Goal: Task Accomplishment & Management: Manage account settings

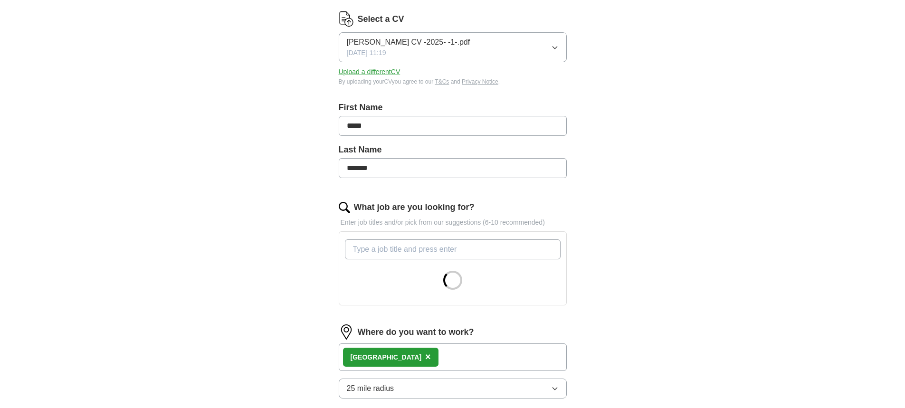
scroll to position [237, 0]
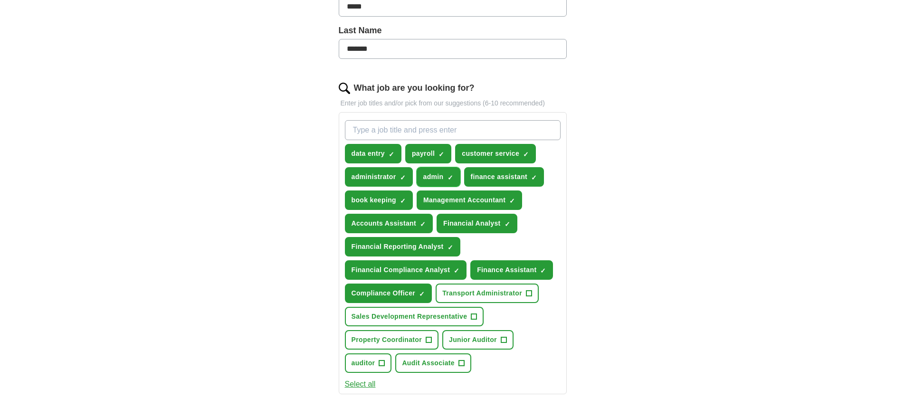
click at [454, 176] on button "admin ✓ ×" at bounding box center [438, 176] width 44 height 19
click at [0, 0] on span "×" at bounding box center [0, 0] width 0 height 0
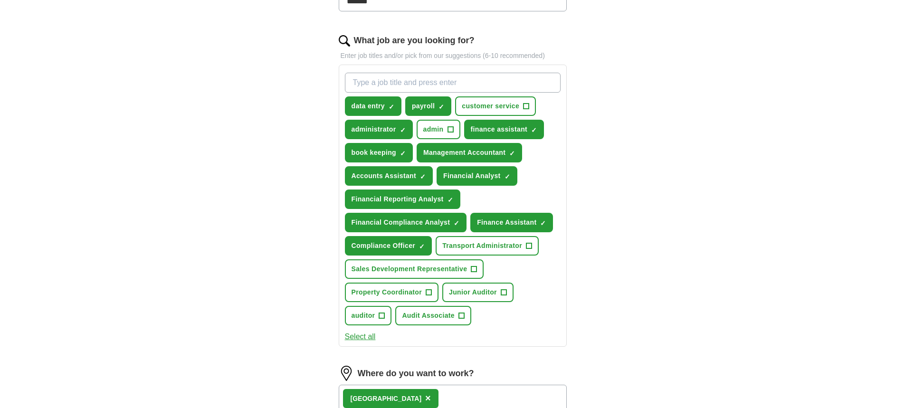
click at [419, 86] on input "What job are you looking for?" at bounding box center [453, 83] width 216 height 20
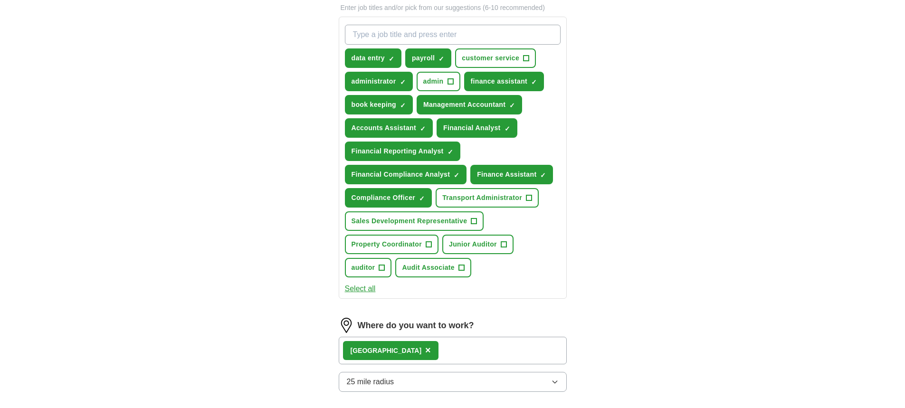
scroll to position [237, 0]
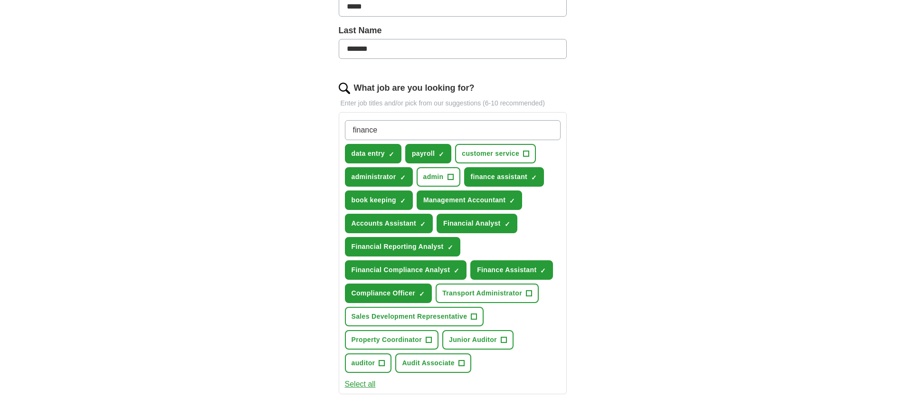
type input "finance"
click at [604, 111] on div "Let ApplyIQ do the hard work of searching and applying for jobs. Just tell us w…" at bounding box center [453, 259] width 304 height 829
click at [494, 131] on input "finance" at bounding box center [453, 130] width 216 height 20
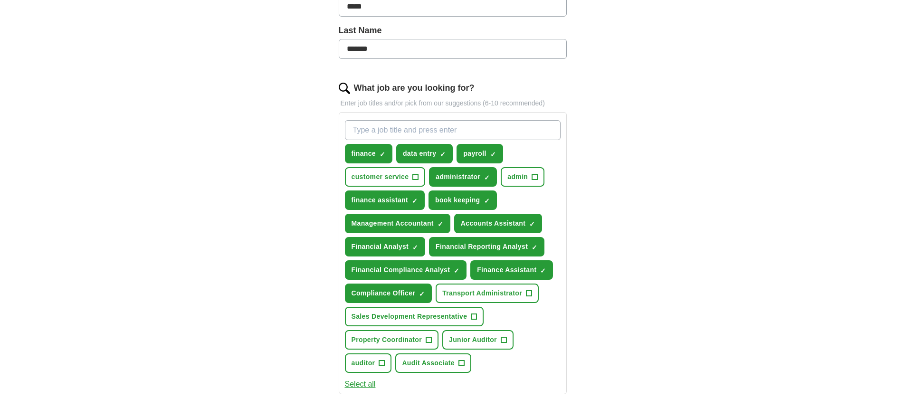
click at [424, 136] on input "What job are you looking for?" at bounding box center [453, 130] width 216 height 20
type input "banking"
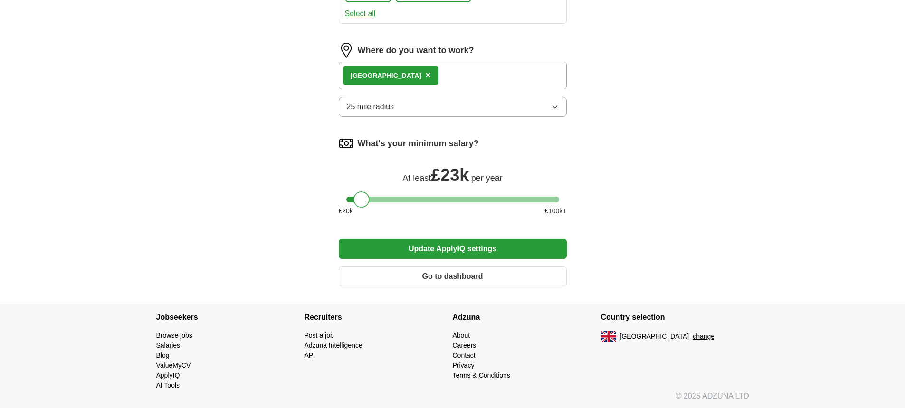
scroll to position [609, 0]
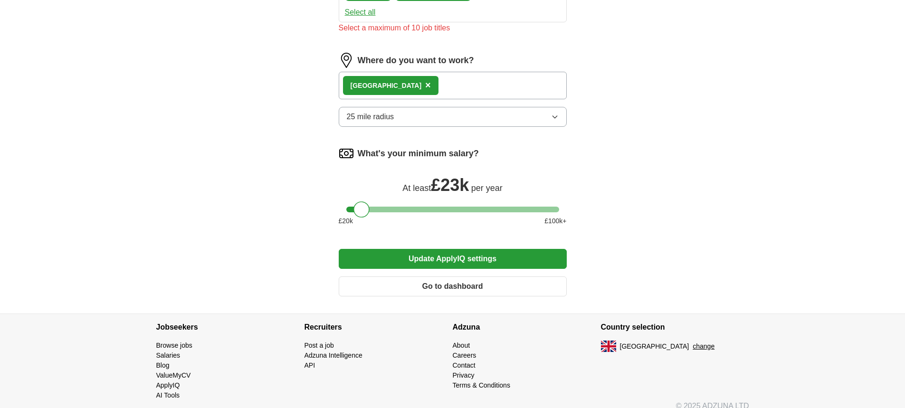
click at [471, 254] on button "Update ApplyIQ settings" at bounding box center [453, 259] width 228 height 20
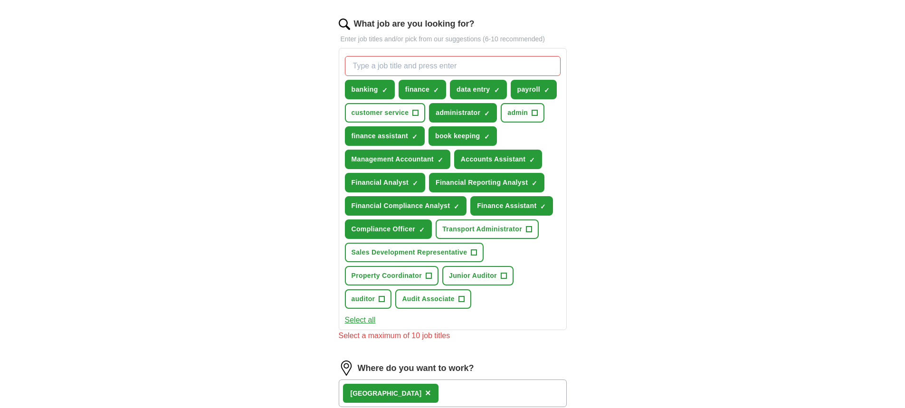
scroll to position [301, 0]
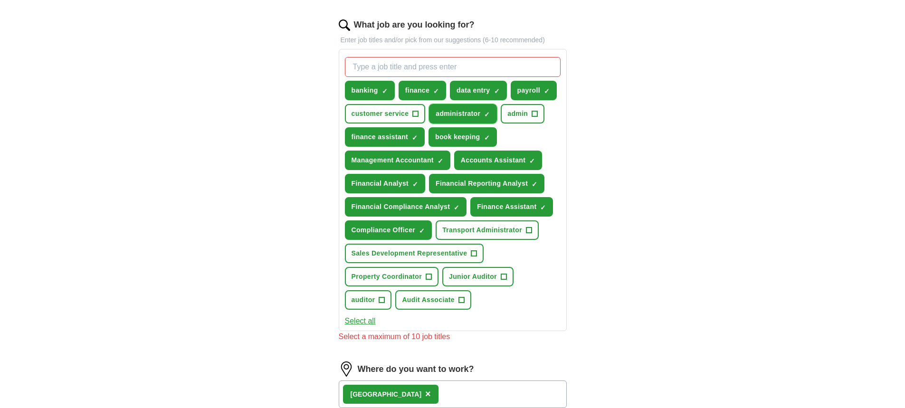
click at [0, 0] on span "×" at bounding box center [0, 0] width 0 height 0
click at [439, 89] on span "✓ ×" at bounding box center [436, 91] width 6 height 6
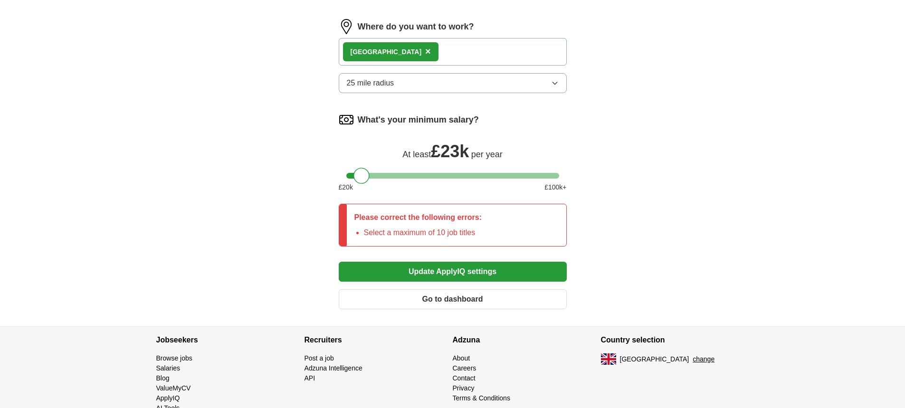
scroll to position [643, 0]
click at [423, 276] on button "Update ApplyIQ settings" at bounding box center [453, 271] width 228 height 20
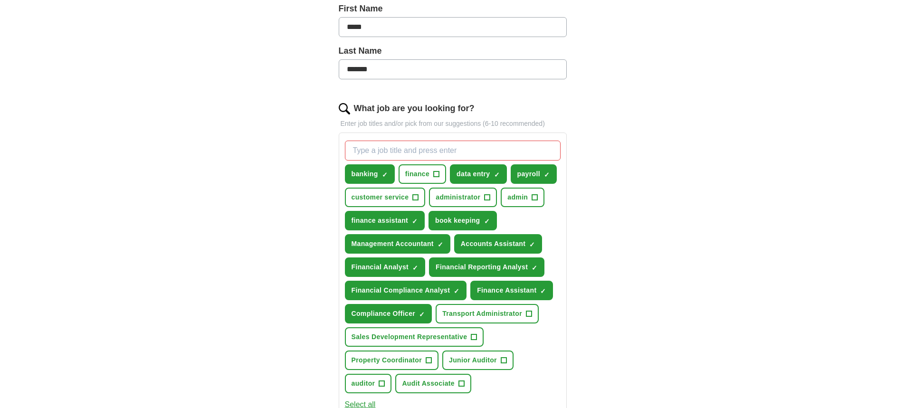
scroll to position [198, 0]
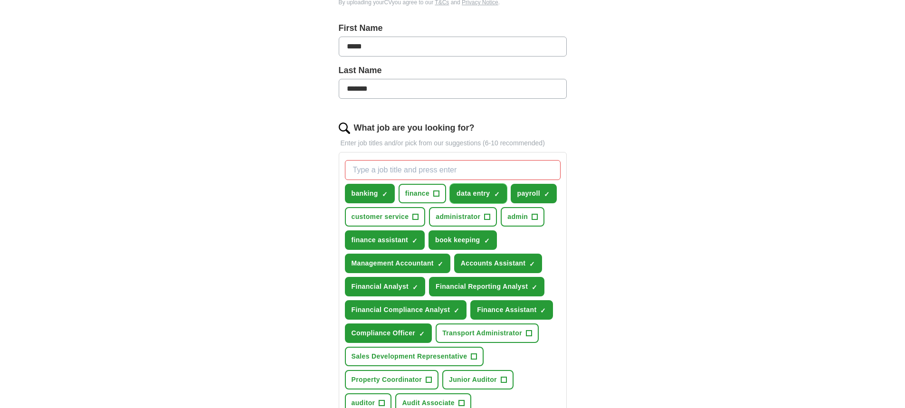
click at [0, 0] on span "×" at bounding box center [0, 0] width 0 height 0
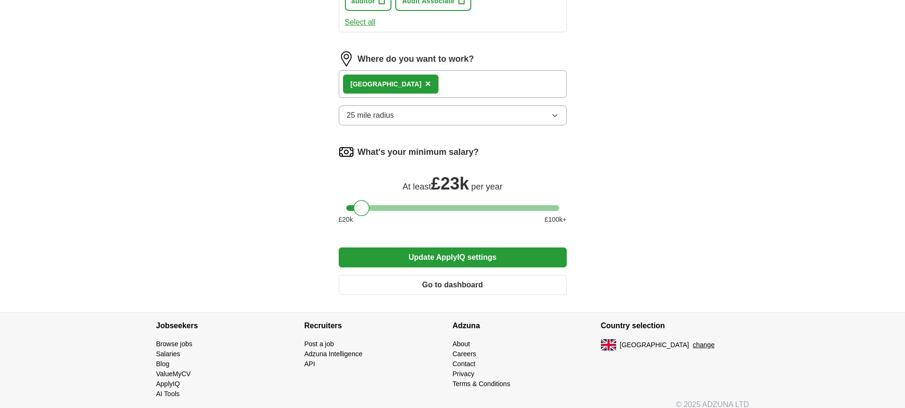
scroll to position [600, 0]
click at [465, 255] on button "Update ApplyIQ settings" at bounding box center [453, 257] width 228 height 20
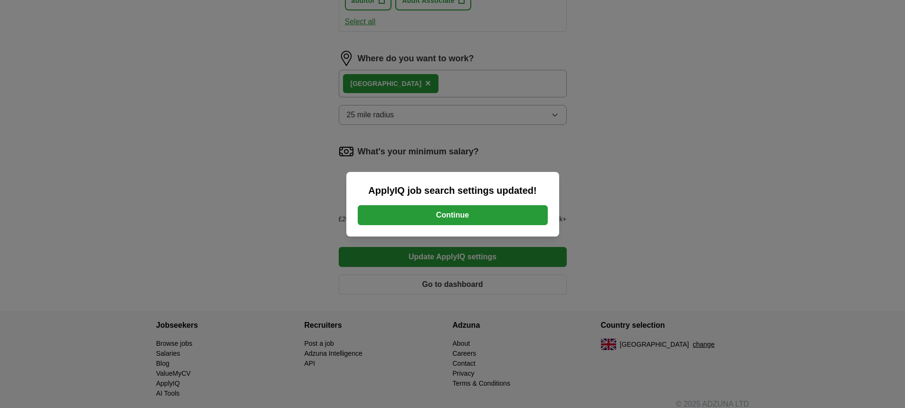
click at [462, 218] on button "Continue" at bounding box center [453, 215] width 190 height 20
